Goal: Information Seeking & Learning: Check status

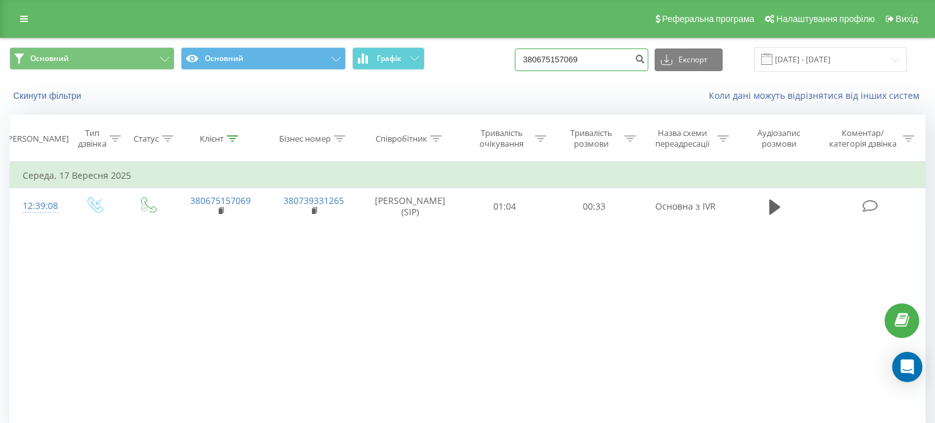
click at [598, 59] on input "380675157069" at bounding box center [582, 59] width 134 height 23
paste input "380931708595"
type input "380931708595"
click at [648, 65] on button "submit" at bounding box center [639, 59] width 17 height 23
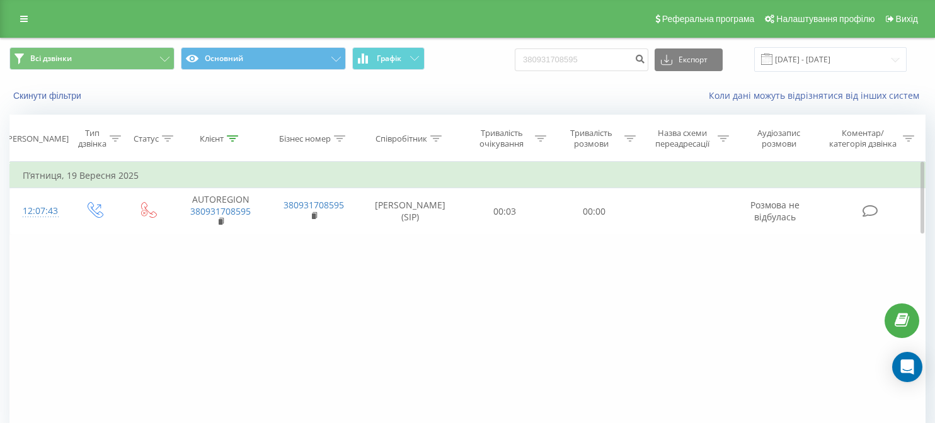
click at [57, 278] on div "Фільтрувати за умовою Дорівнює Введіть значення Скасувати OK Фільтрувати за умо…" at bounding box center [467, 303] width 916 height 283
click at [625, 62] on input "380931708595" at bounding box center [582, 59] width 134 height 23
paste input "380987941940"
type input "380987941940"
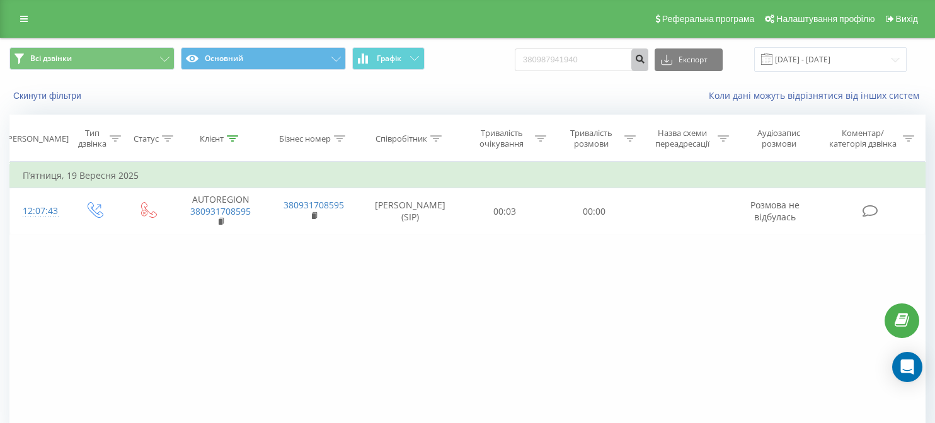
click at [645, 58] on icon "submit" at bounding box center [639, 58] width 11 height 8
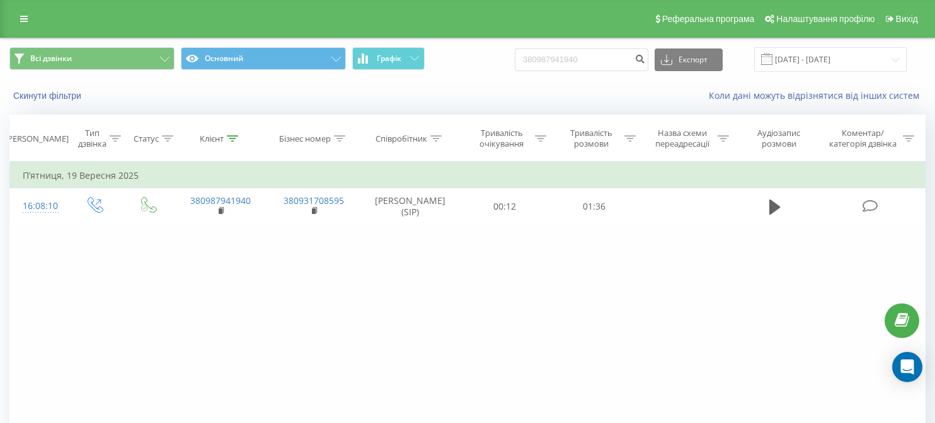
click at [416, 287] on div "Фільтрувати за умовою Дорівнює Введіть значення Скасувати OK Фільтрувати за умо…" at bounding box center [467, 303] width 916 height 283
